Goal: Transaction & Acquisition: Purchase product/service

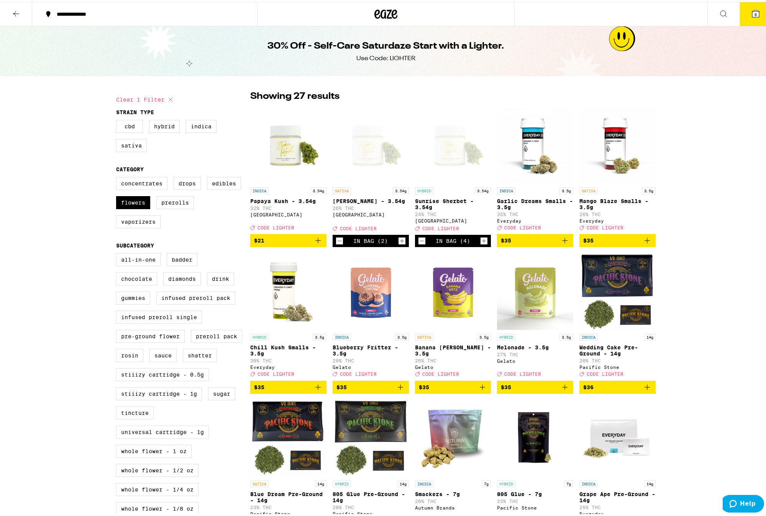
click at [338, 244] on icon "Decrement" at bounding box center [339, 239] width 7 height 9
click at [316, 242] on icon "Add to bag" at bounding box center [318, 238] width 5 height 5
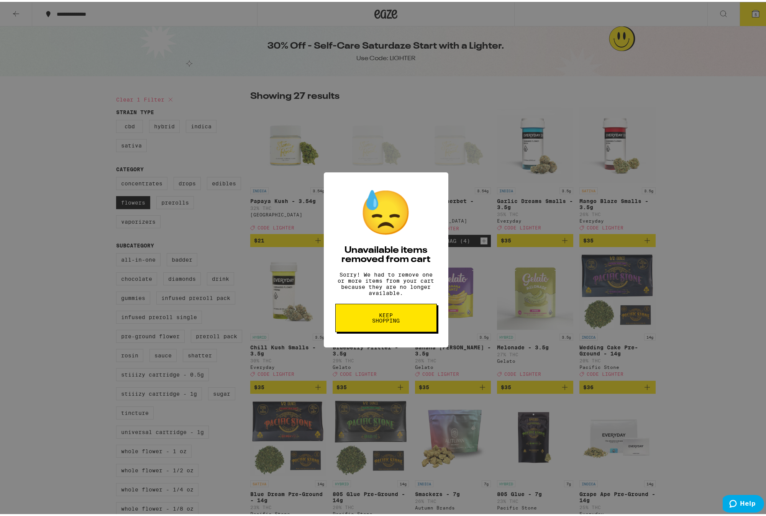
click at [391, 322] on span "Keep Shopping" at bounding box center [386, 316] width 39 height 11
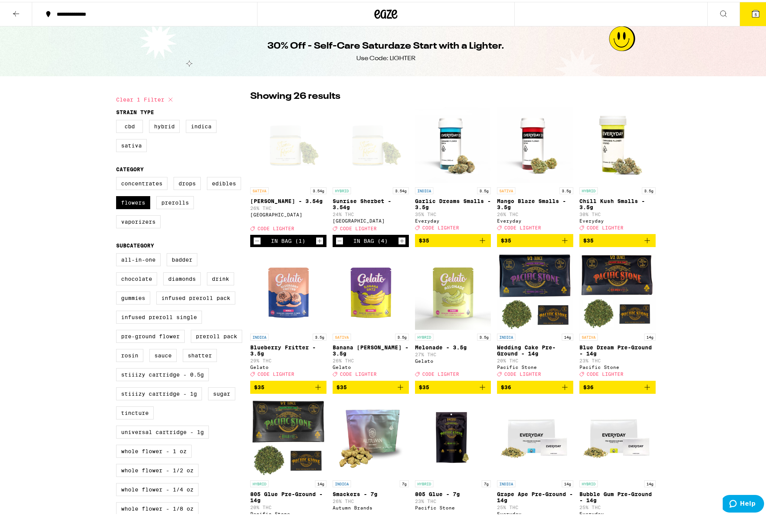
click at [254, 242] on icon "Decrement" at bounding box center [257, 239] width 7 height 9
click at [128, 207] on label "Flowers" at bounding box center [133, 200] width 34 height 13
click at [118, 177] on input "Flowers" at bounding box center [118, 176] width 0 height 0
checkbox input "false"
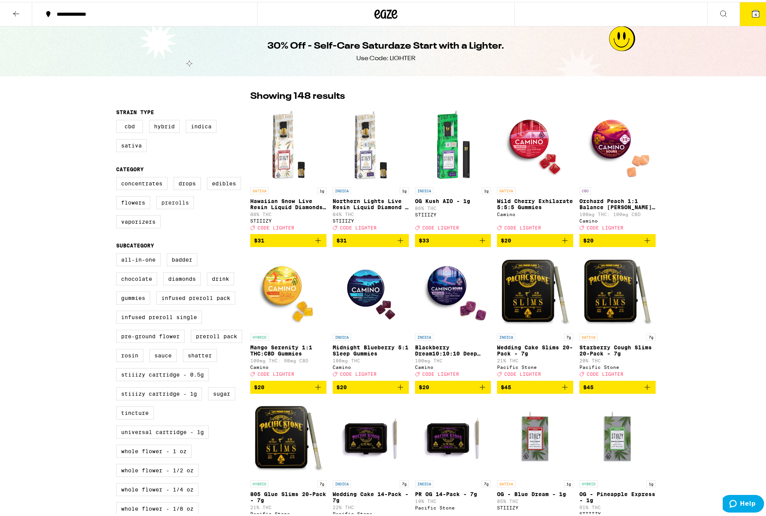
click at [175, 204] on label "Prerolls" at bounding box center [175, 200] width 38 height 13
click at [118, 177] on input "Prerolls" at bounding box center [118, 176] width 0 height 0
checkbox input "true"
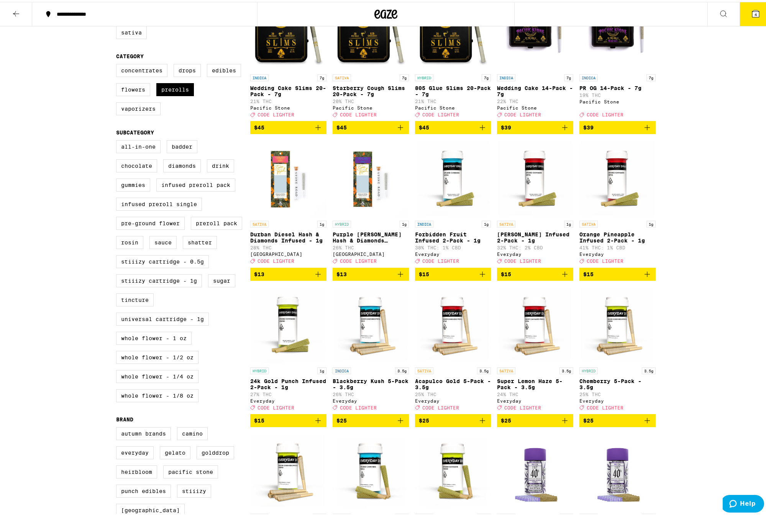
scroll to position [115, 0]
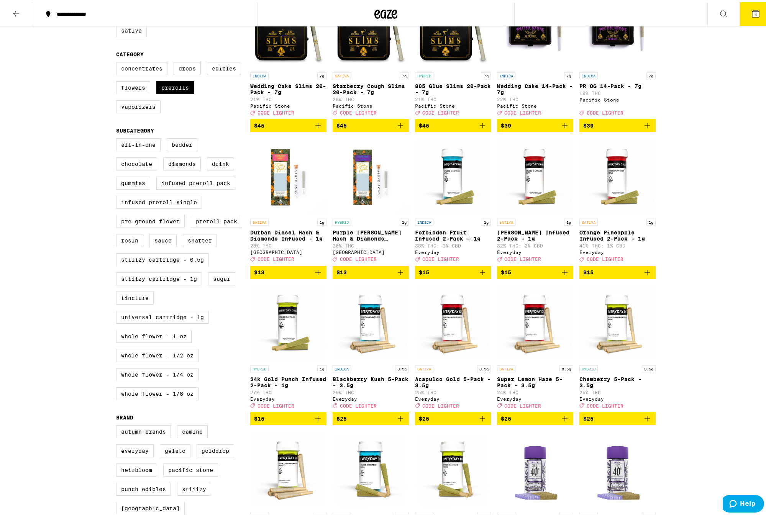
click at [398, 273] on icon "Add to bag" at bounding box center [400, 270] width 5 height 5
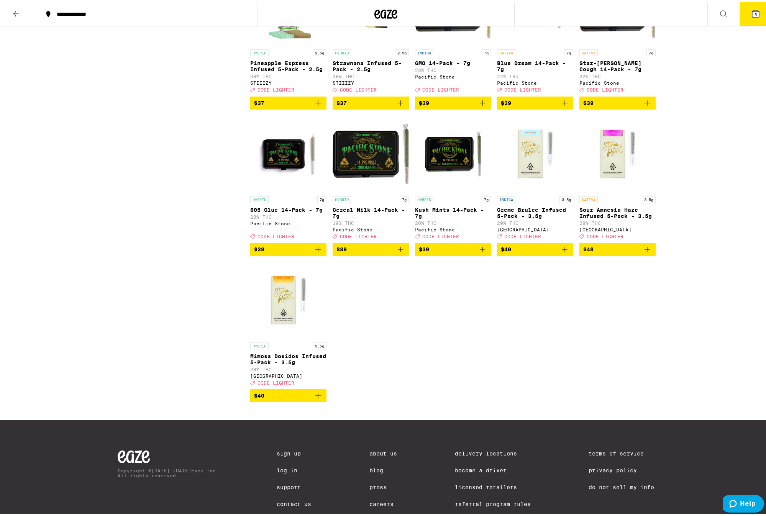
scroll to position [882, 0]
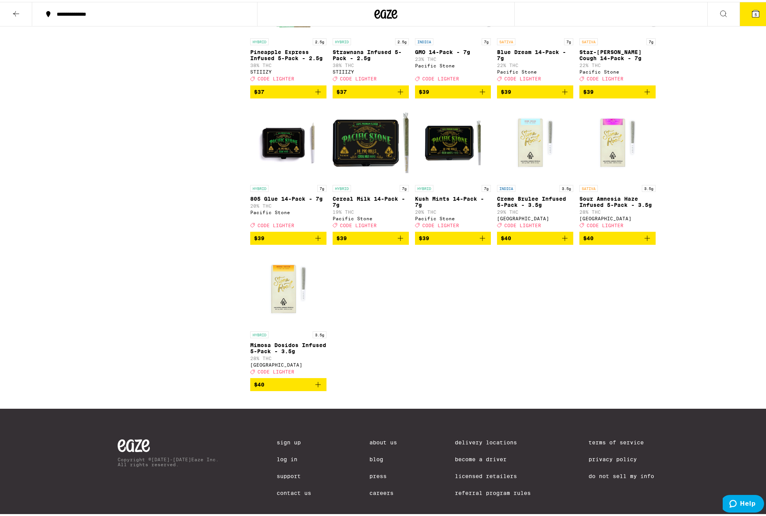
click at [316, 386] on icon "Add to bag" at bounding box center [318, 382] width 5 height 5
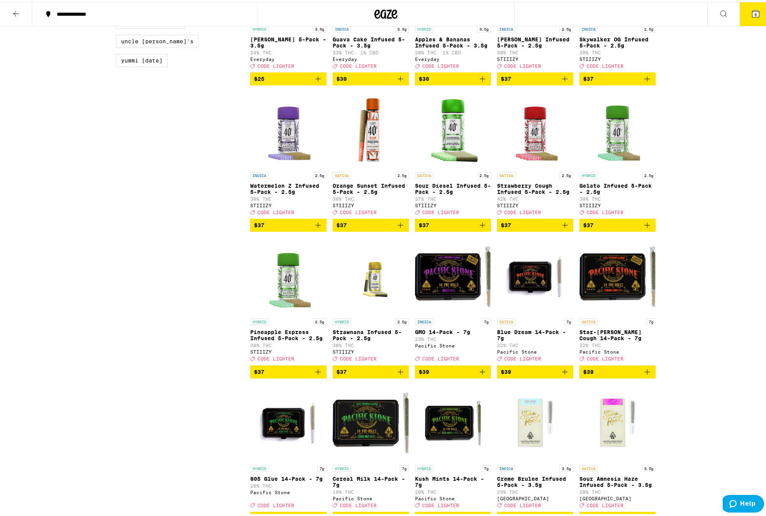
scroll to position [767, 0]
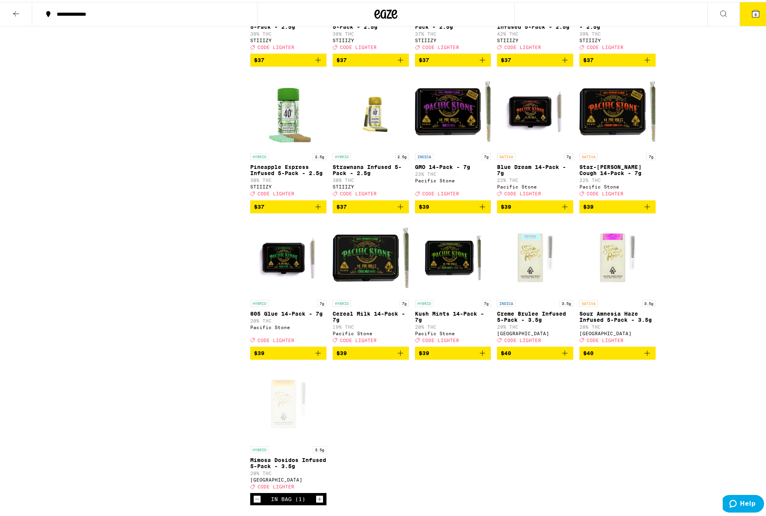
click at [564, 356] on icon "Add to bag" at bounding box center [565, 351] width 9 height 9
click at [753, 12] on icon at bounding box center [756, 11] width 7 height 7
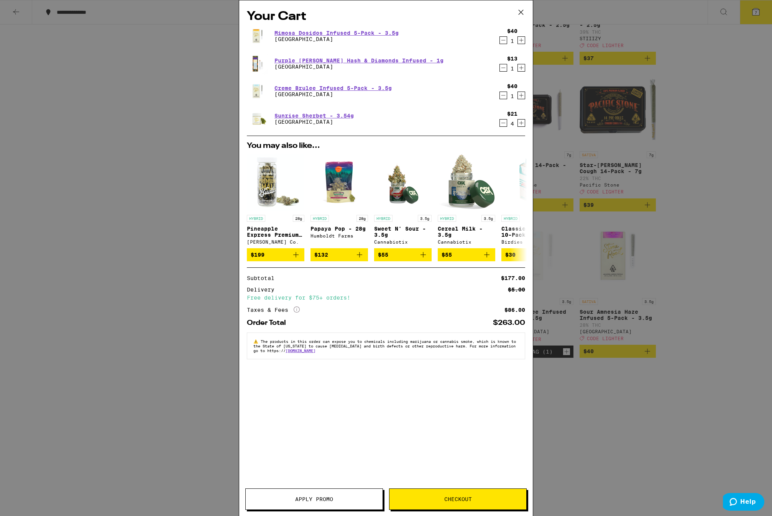
click at [311, 506] on button "Apply Promo" at bounding box center [314, 499] width 138 height 21
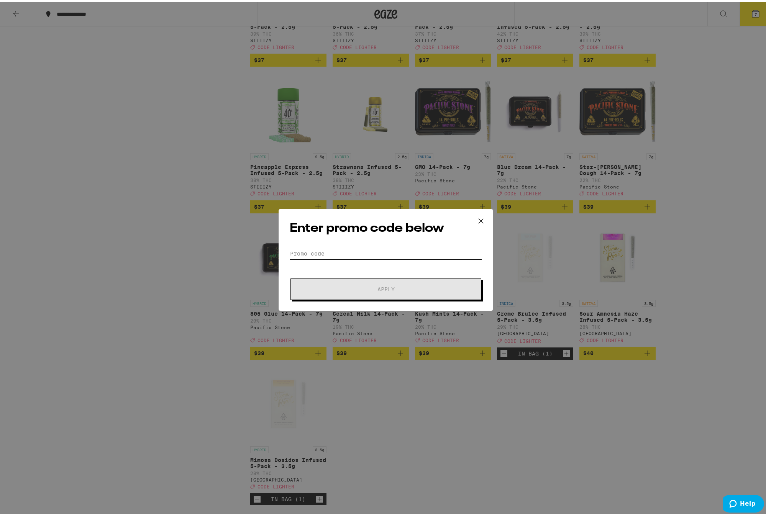
click at [337, 252] on input "Promo Code" at bounding box center [386, 252] width 192 height 12
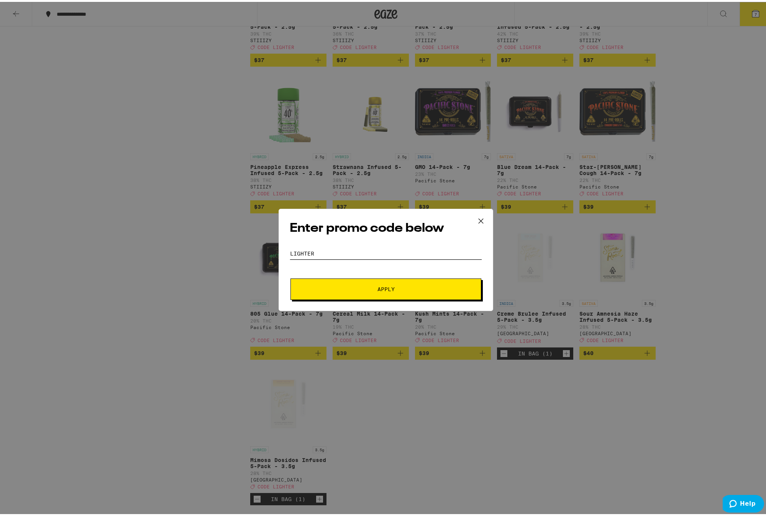
type input "lighter"
click at [347, 284] on button "Apply" at bounding box center [386, 287] width 191 height 21
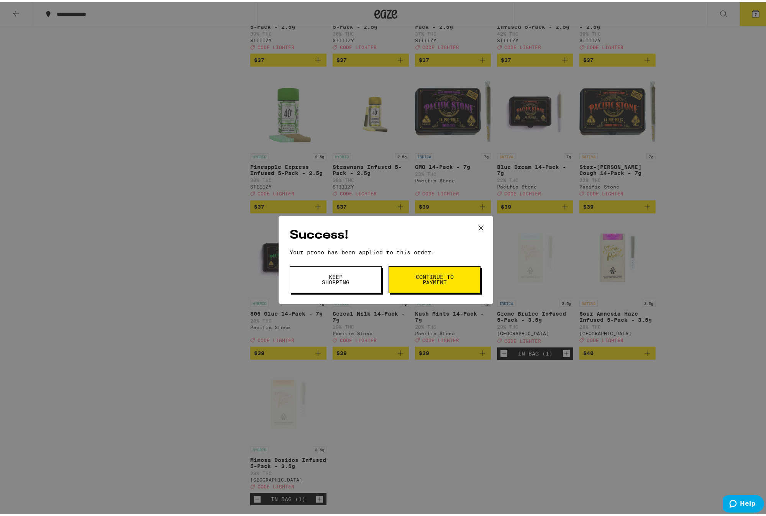
click at [429, 278] on span "Continue to payment" at bounding box center [434, 278] width 39 height 11
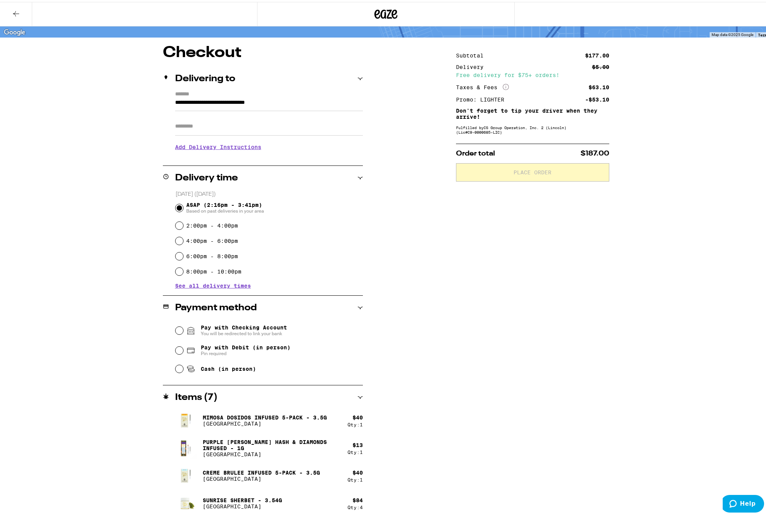
scroll to position [52, 0]
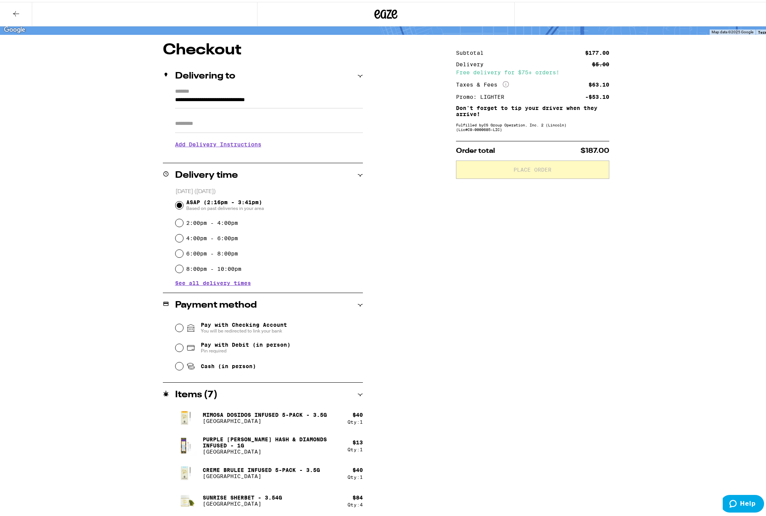
click at [17, 14] on icon at bounding box center [16, 11] width 9 height 9
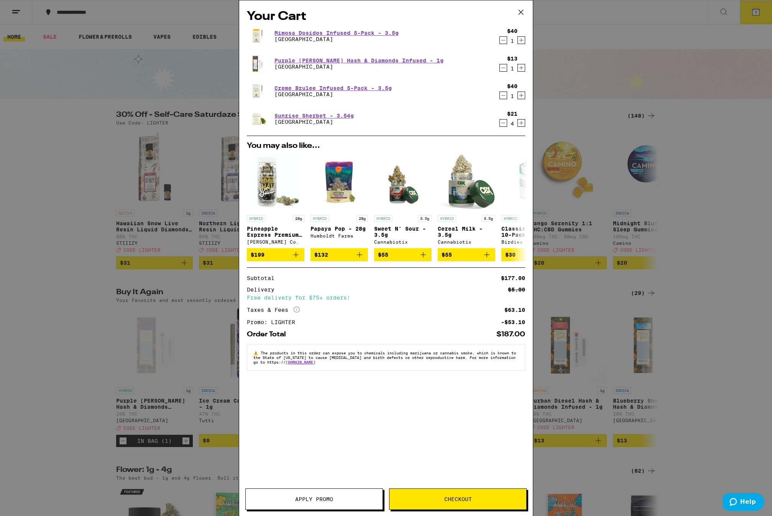
drag, startPoint x: 520, startPoint y: 11, endPoint x: 479, endPoint y: 92, distance: 90.4
click at [520, 11] on icon at bounding box center [521, 12] width 5 height 5
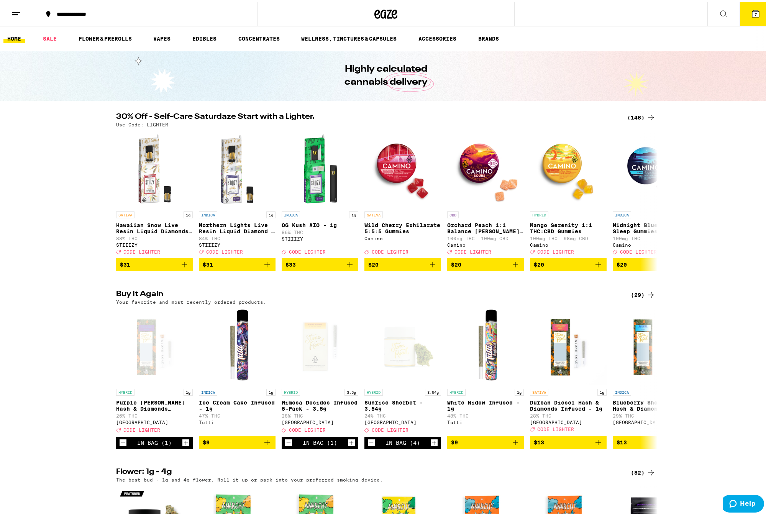
click at [639, 116] on div "(148)" at bounding box center [642, 115] width 28 height 9
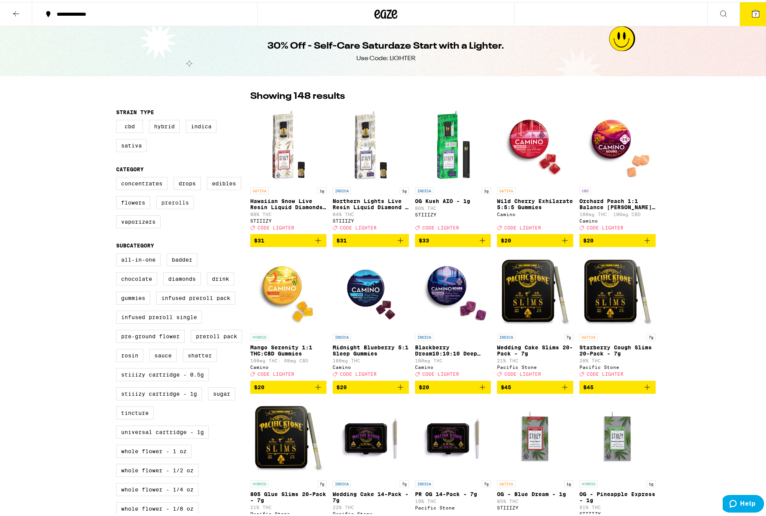
click at [172, 207] on label "Prerolls" at bounding box center [175, 200] width 38 height 13
click at [118, 177] on input "Prerolls" at bounding box center [118, 176] width 0 height 0
checkbox input "true"
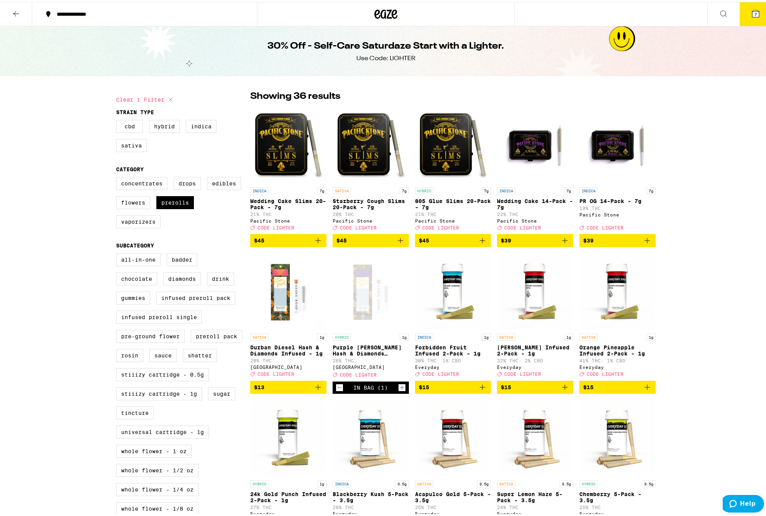
click at [746, 20] on button "7" at bounding box center [756, 12] width 32 height 24
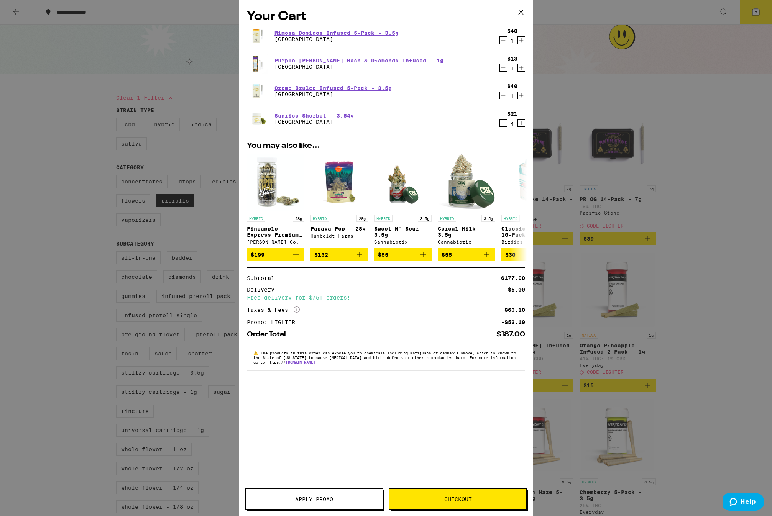
click at [501, 94] on icon "Decrement" at bounding box center [503, 95] width 7 height 9
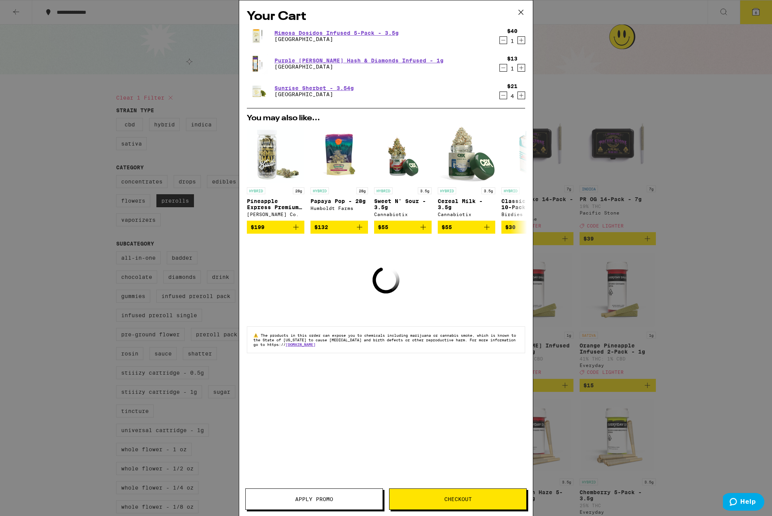
click at [503, 66] on icon "Decrement" at bounding box center [503, 67] width 7 height 9
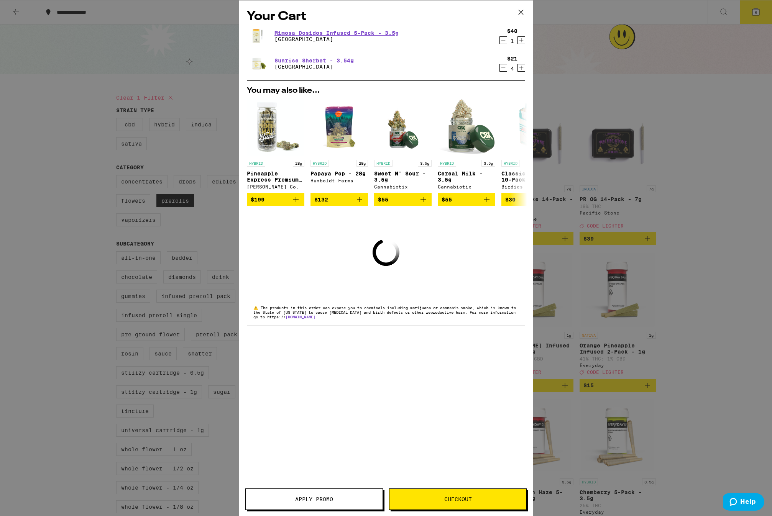
click at [501, 39] on icon "Decrement" at bounding box center [503, 40] width 7 height 9
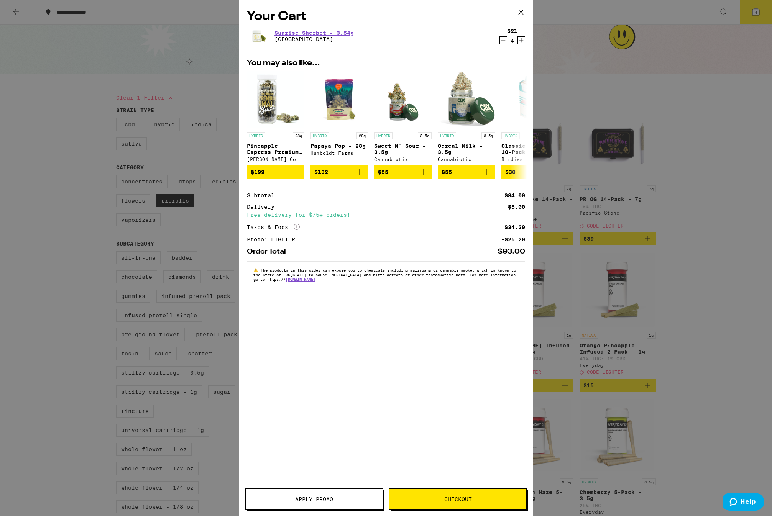
click at [523, 41] on icon "Increment" at bounding box center [521, 40] width 4 height 4
click at [503, 40] on icon "Decrement" at bounding box center [503, 40] width 4 height 0
click at [520, 13] on icon at bounding box center [521, 13] width 12 height 12
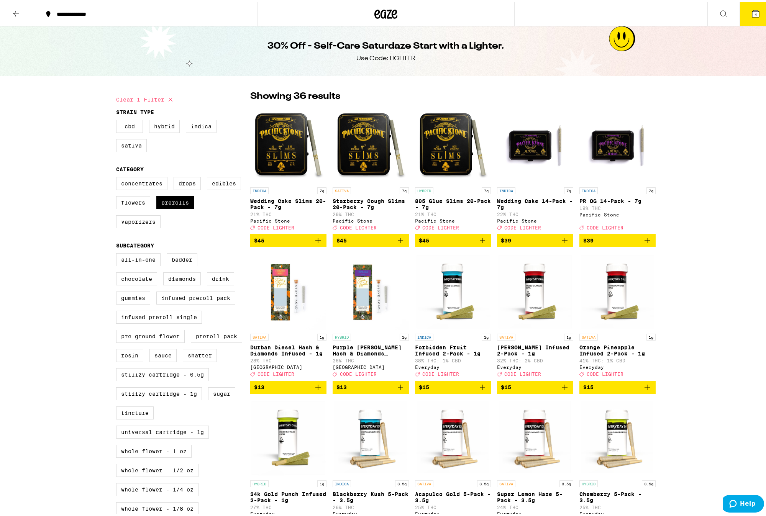
click at [397, 390] on icon "Add to bag" at bounding box center [400, 385] width 9 height 9
click at [755, 12] on span "5" at bounding box center [756, 12] width 2 height 5
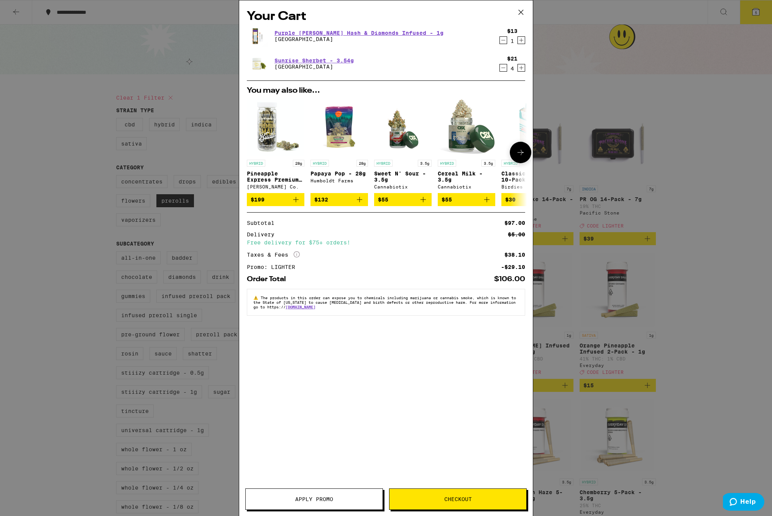
click at [520, 160] on button at bounding box center [520, 152] width 21 height 21
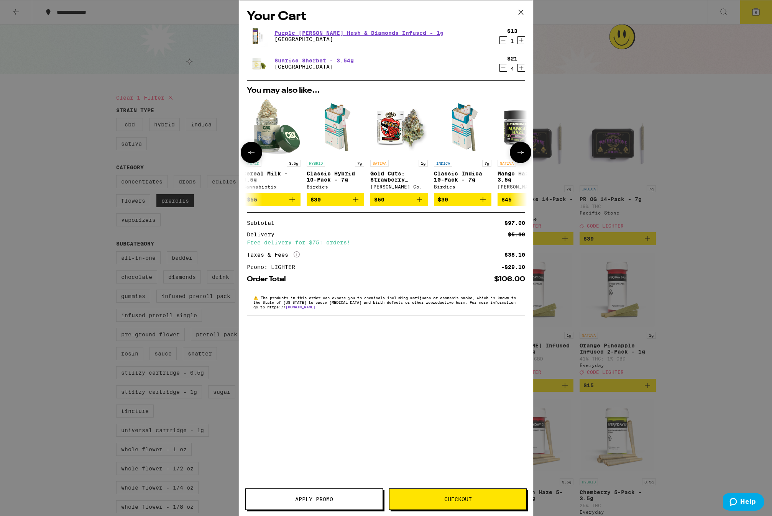
click at [520, 160] on button at bounding box center [520, 152] width 21 height 21
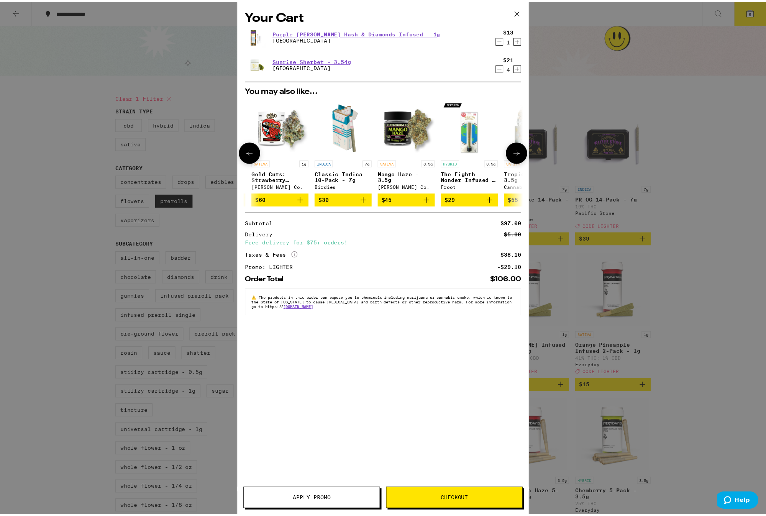
scroll to position [0, 358]
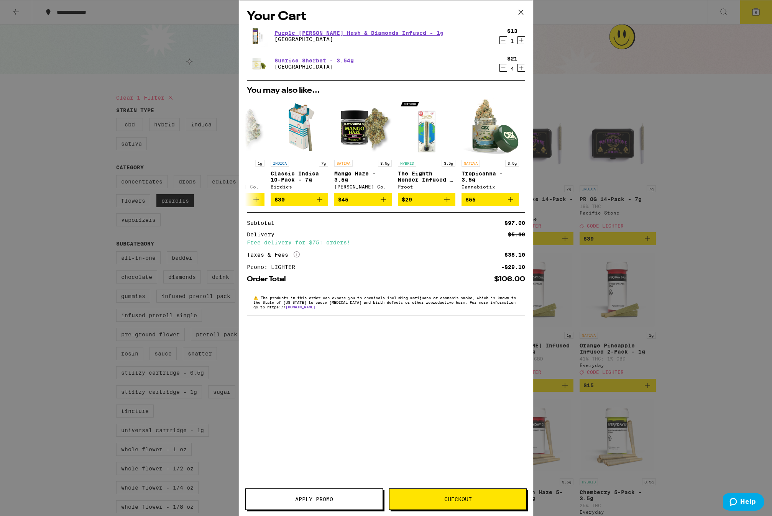
click at [521, 17] on icon at bounding box center [521, 13] width 12 height 12
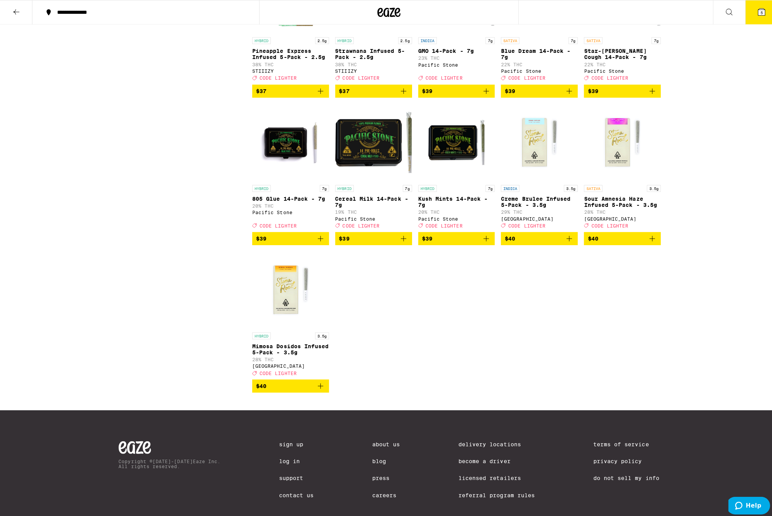
scroll to position [882, 0]
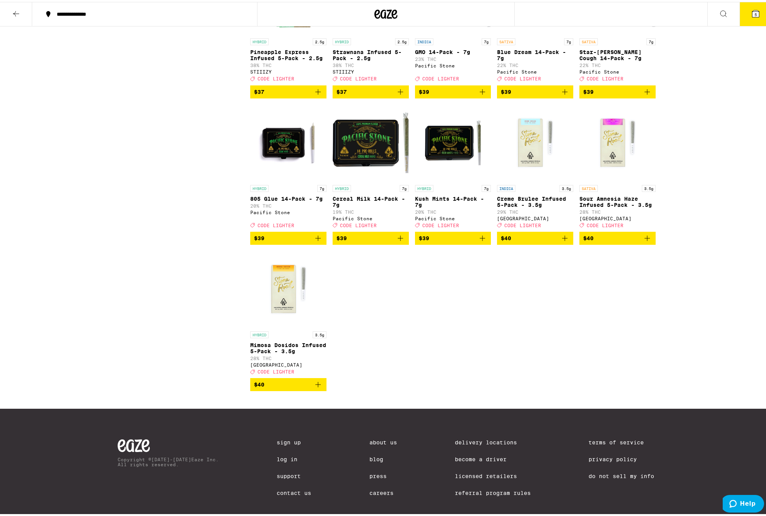
click at [316, 388] on icon "Add to bag" at bounding box center [318, 382] width 9 height 9
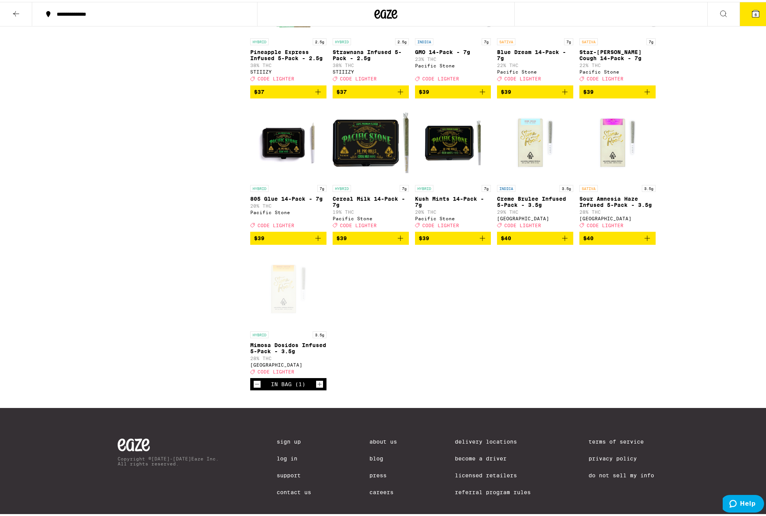
click at [561, 241] on icon "Add to bag" at bounding box center [565, 236] width 9 height 9
click at [753, 11] on icon at bounding box center [756, 11] width 7 height 7
